Goal: Task Accomplishment & Management: Complete application form

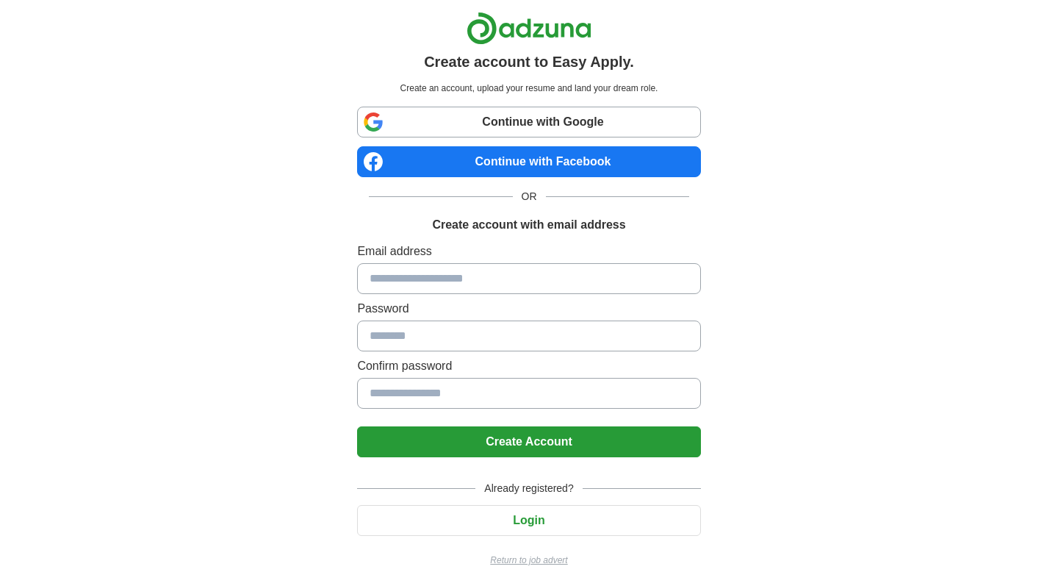
click at [444, 279] on input at bounding box center [528, 278] width 343 height 31
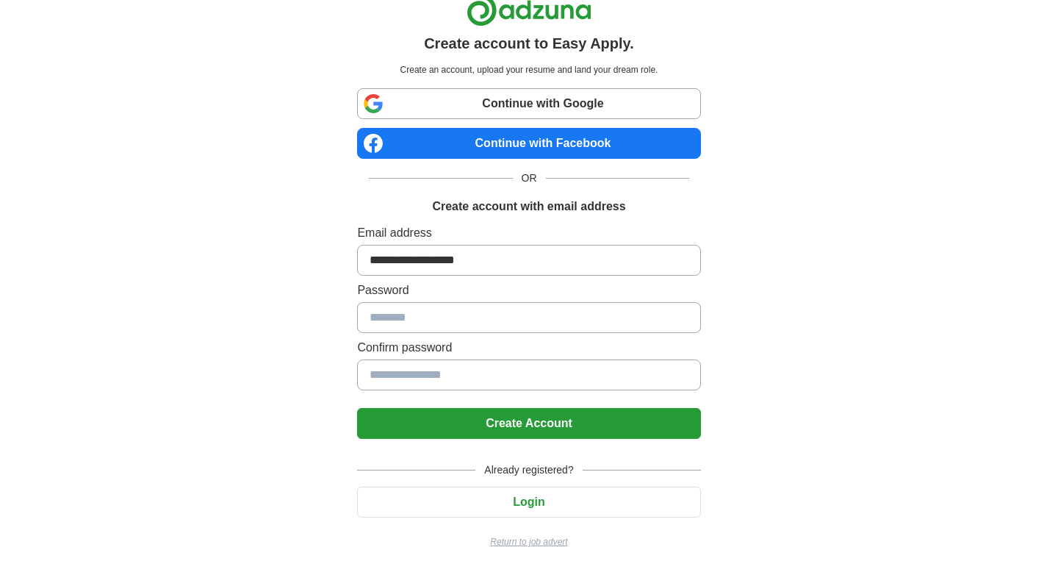
type input "**********"
click at [868, 365] on div "**********" at bounding box center [529, 277] width 917 height 590
click at [634, 419] on button "Create Account" at bounding box center [528, 423] width 343 height 31
